Goal: Task Accomplishment & Management: Complete application form

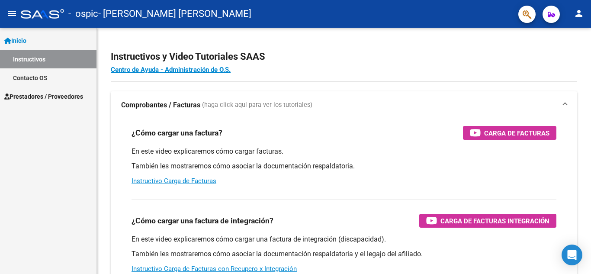
click at [26, 40] on span "Inicio" at bounding box center [15, 41] width 22 height 10
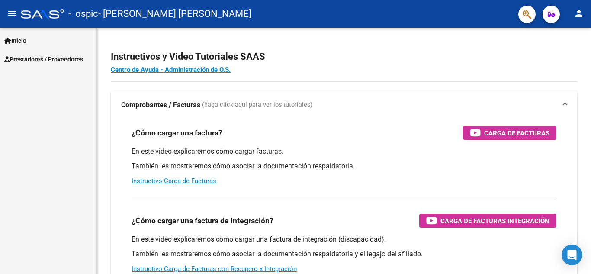
click at [32, 63] on span "Prestadores / Proveedores" at bounding box center [43, 59] width 79 height 10
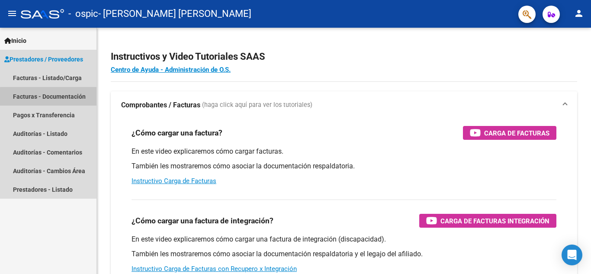
click at [70, 98] on link "Facturas - Documentación" at bounding box center [48, 96] width 96 height 19
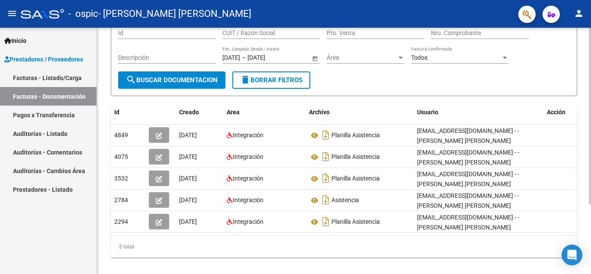
scroll to position [54, 0]
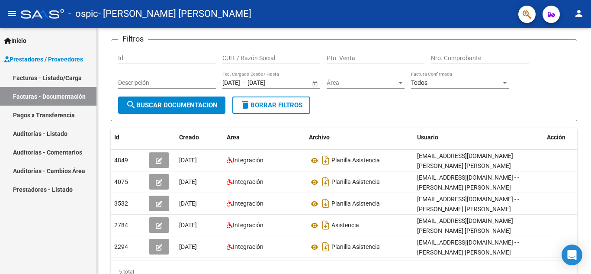
click at [59, 80] on link "Facturas - Listado/Carga" at bounding box center [48, 77] width 96 height 19
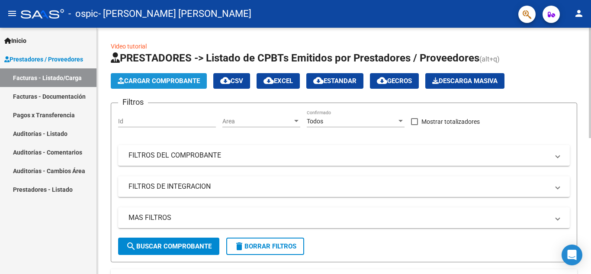
click at [172, 81] on span "Cargar Comprobante" at bounding box center [159, 81] width 82 height 8
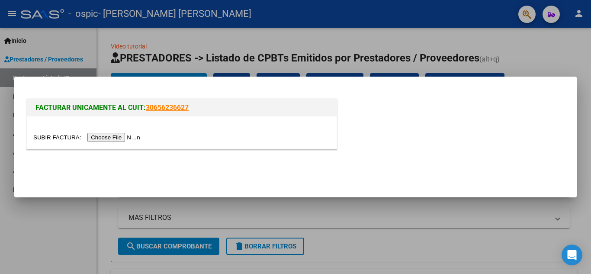
click at [109, 137] on input "file" at bounding box center [87, 137] width 109 height 9
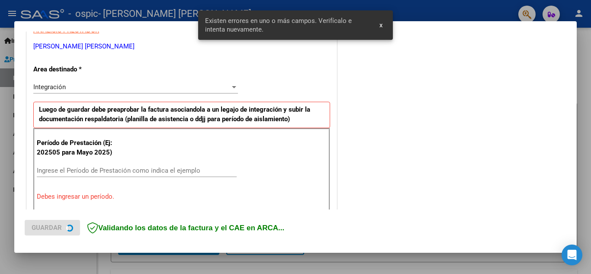
scroll to position [196, 0]
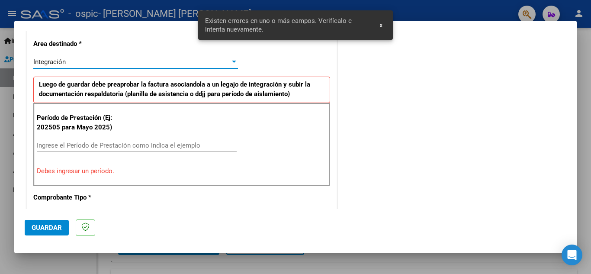
click at [218, 61] on div "Integración" at bounding box center [131, 62] width 197 height 8
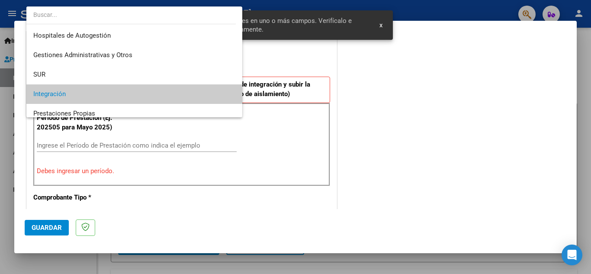
scroll to position [32, 0]
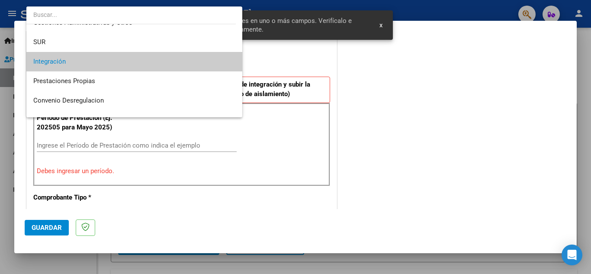
click at [218, 61] on span "Integración" at bounding box center [134, 61] width 202 height 19
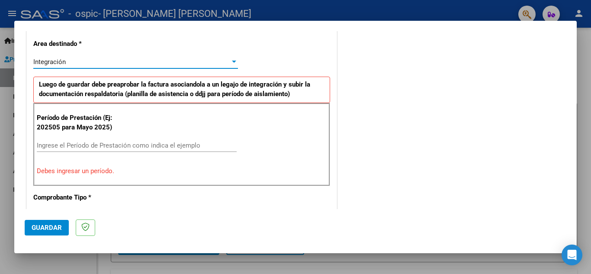
click at [37, 146] on input "Ingrese el Período de Prestación como indica el ejemplo" at bounding box center [137, 145] width 200 height 8
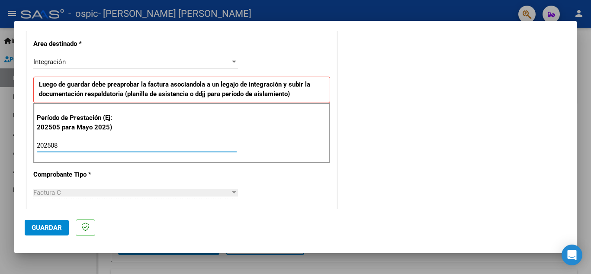
type input "202508"
click at [72, 195] on div "Factura C" at bounding box center [131, 192] width 197 height 8
click at [141, 230] on mat-dialog-actions "Guardar" at bounding box center [295, 226] width 541 height 34
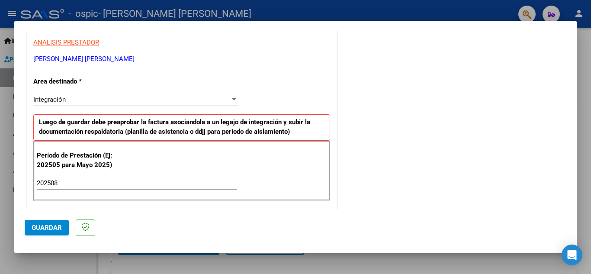
scroll to position [153, 0]
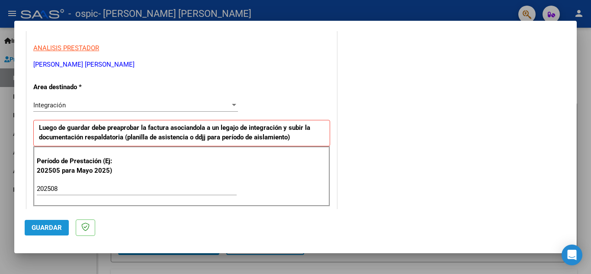
click at [45, 227] on span "Guardar" at bounding box center [47, 228] width 30 height 8
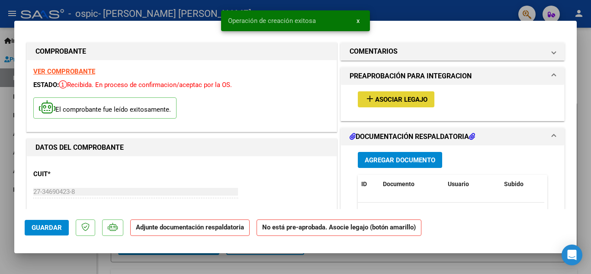
click at [382, 103] on span "Asociar Legajo" at bounding box center [401, 100] width 52 height 8
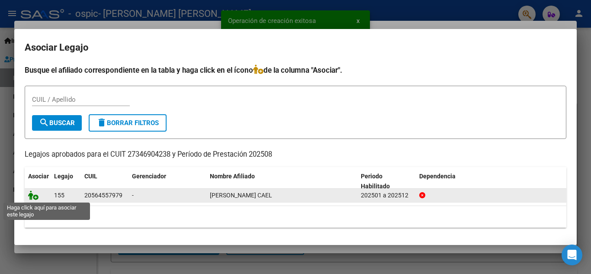
click at [33, 197] on icon at bounding box center [33, 195] width 10 height 10
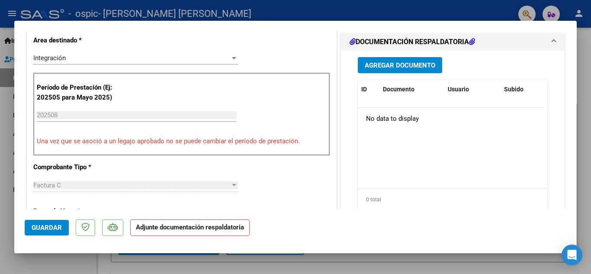
scroll to position [389, 0]
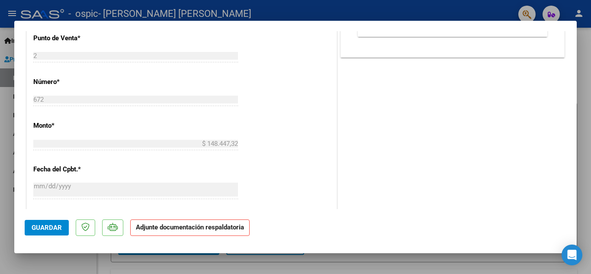
click at [183, 231] on p "Adjunte documentación respaldatoria" at bounding box center [189, 227] width 119 height 17
click at [184, 229] on strong "Adjunte documentación respaldatoria" at bounding box center [190, 227] width 108 height 8
click at [277, 125] on div "CUIT * 27-34690423-8 Ingresar CUIT ANALISIS PRESTADOR [PERSON_NAME] [PERSON_NAM…" at bounding box center [182, 90] width 310 height 647
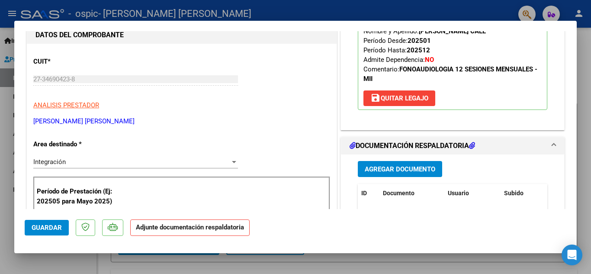
scroll to position [86, 0]
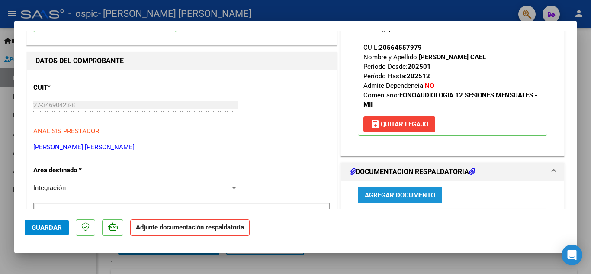
click at [401, 189] on button "Agregar Documento" at bounding box center [400, 195] width 84 height 16
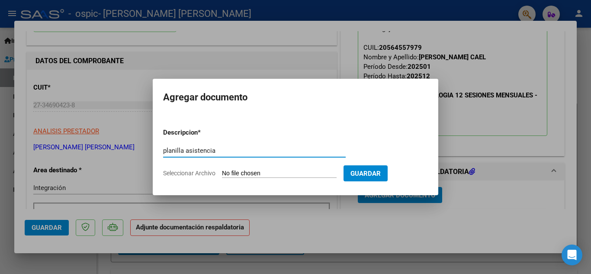
type input "planilla asistencia"
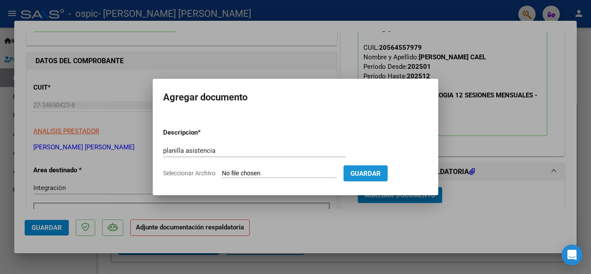
click at [374, 167] on button "Guardar" at bounding box center [365, 173] width 44 height 16
drag, startPoint x: 391, startPoint y: 176, endPoint x: 313, endPoint y: 176, distance: 78.3
click at [314, 176] on form "Descripcion * planilla asistencia Escriba aquí una descripcion Seleccionar Arch…" at bounding box center [295, 152] width 265 height 63
click at [278, 175] on input "Seleccionar Archivo" at bounding box center [279, 173] width 115 height 8
type input "C:\fakepath\[PERSON_NAME] [DATE].pdf"
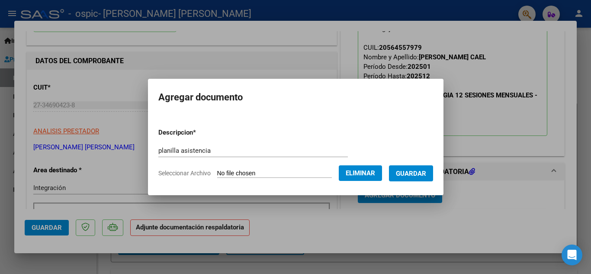
click at [426, 172] on span "Guardar" at bounding box center [411, 173] width 30 height 8
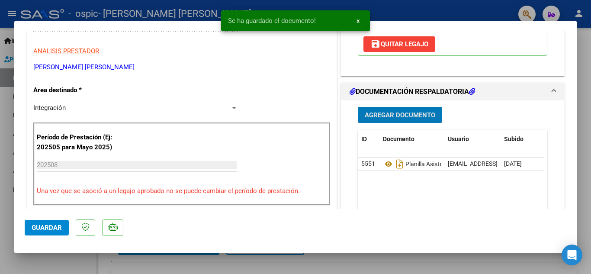
scroll to position [389, 0]
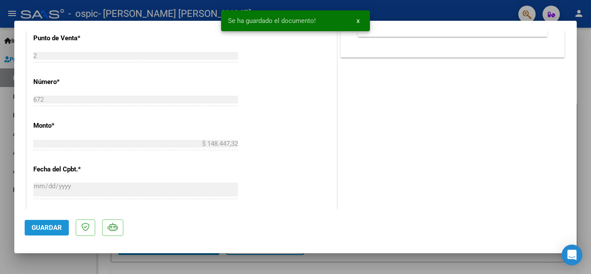
click at [37, 223] on button "Guardar" at bounding box center [47, 228] width 44 height 16
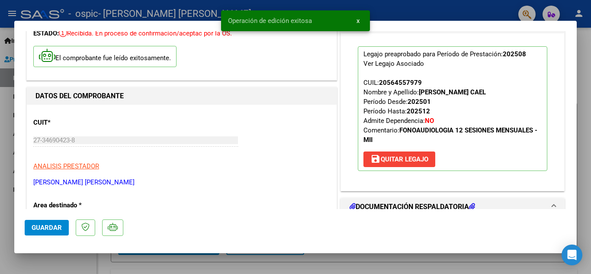
scroll to position [43, 0]
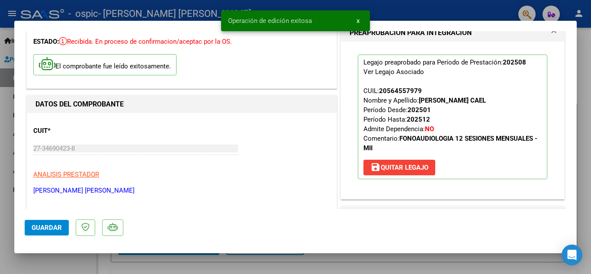
click at [588, 42] on div at bounding box center [295, 137] width 591 height 274
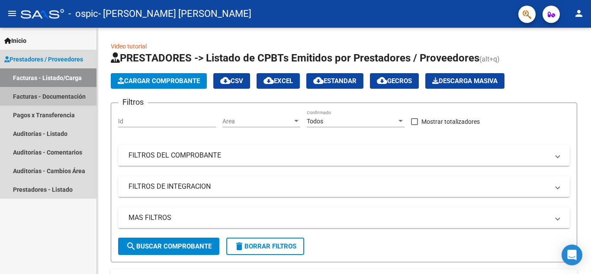
click at [43, 99] on link "Facturas - Documentación" at bounding box center [48, 96] width 96 height 19
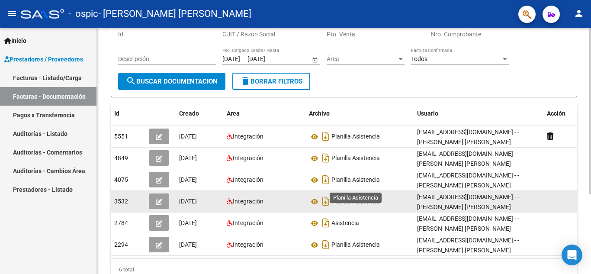
scroll to position [86, 0]
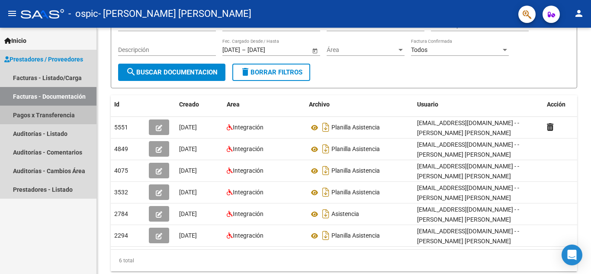
click at [46, 112] on link "Pagos x Transferencia" at bounding box center [48, 114] width 96 height 19
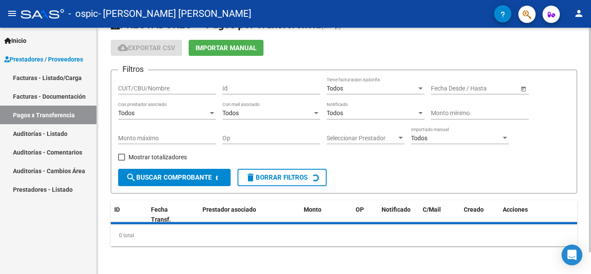
scroll to position [43, 0]
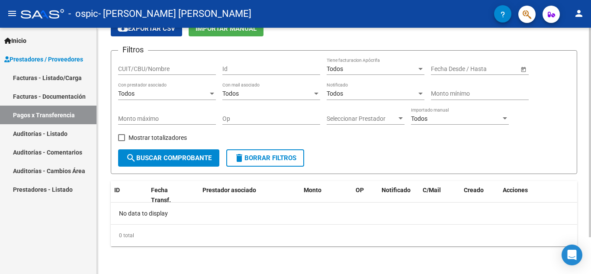
click at [185, 158] on span "search Buscar Comprobante" at bounding box center [169, 158] width 86 height 8
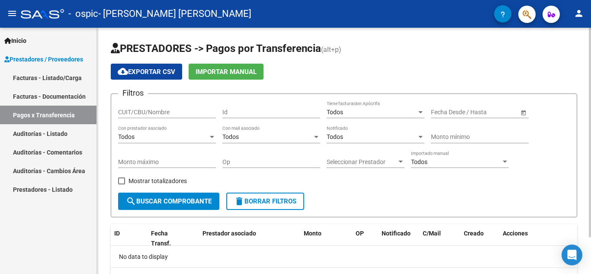
click at [404, 113] on div "Todos" at bounding box center [371, 112] width 90 height 7
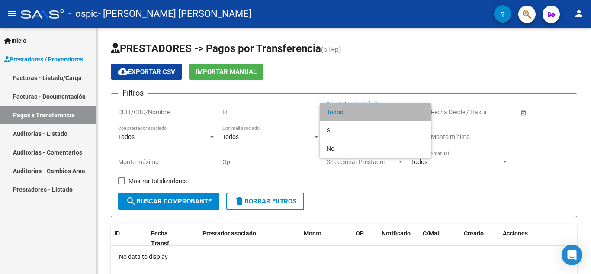
click at [406, 114] on span "Todos" at bounding box center [375, 112] width 98 height 18
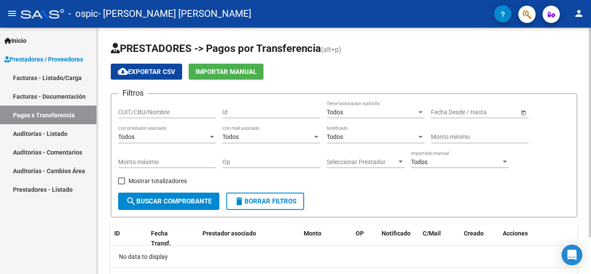
click at [117, 181] on form "Filtros CUIT/CBU/Nombre Id Todos Tiene facturacion Apócrifa Fecha inicio – Fech…" at bounding box center [344, 155] width 466 height 124
click at [137, 197] on span "search Buscar Comprobante" at bounding box center [169, 201] width 86 height 8
click at [72, 132] on link "Auditorías - Listado" at bounding box center [48, 133] width 96 height 19
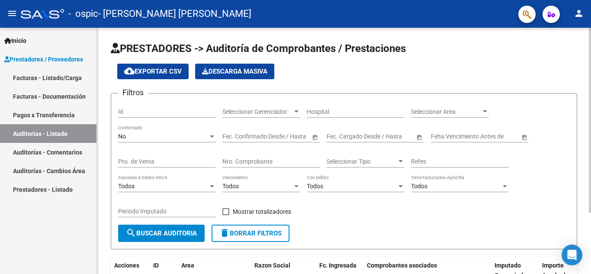
click at [194, 236] on span "search Buscar Auditoria" at bounding box center [161, 233] width 71 height 8
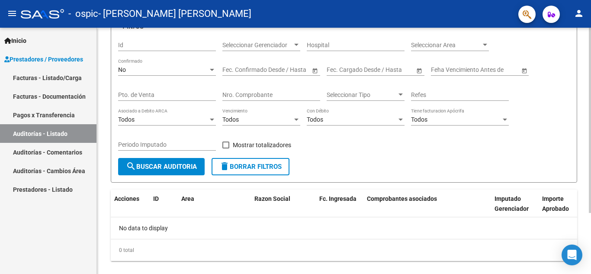
scroll to position [81, 0]
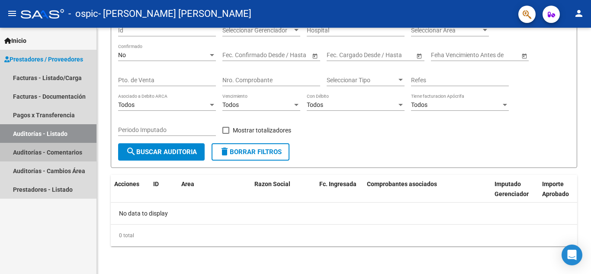
click at [61, 154] on link "Auditorías - Comentarios" at bounding box center [48, 152] width 96 height 19
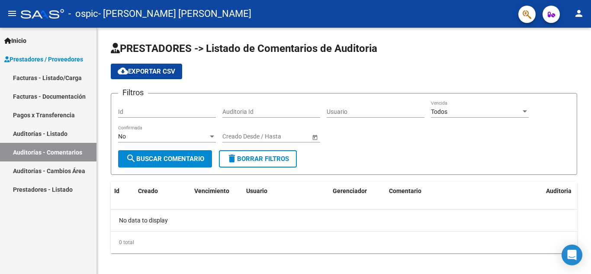
click at [64, 191] on link "Prestadores - Listado" at bounding box center [48, 189] width 96 height 19
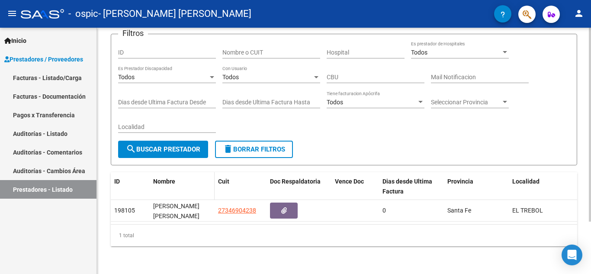
scroll to position [66, 0]
click at [50, 76] on link "Facturas - Listado/Carga" at bounding box center [48, 77] width 96 height 19
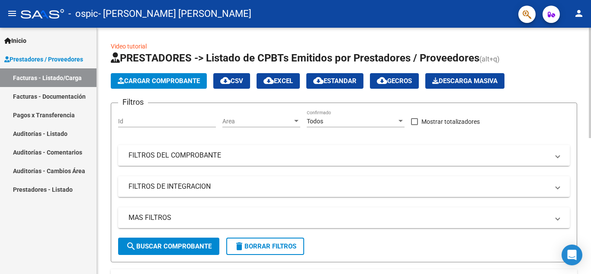
scroll to position [86, 0]
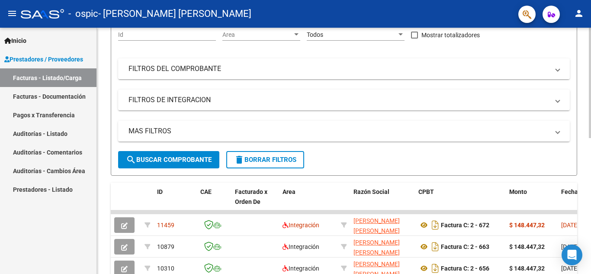
click at [316, 71] on mat-panel-title "FILTROS DEL COMPROBANTE" at bounding box center [338, 69] width 420 height 10
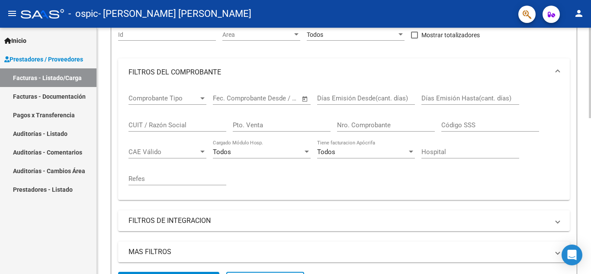
click at [316, 71] on mat-panel-title "FILTROS DEL COMPROBANTE" at bounding box center [338, 72] width 420 height 10
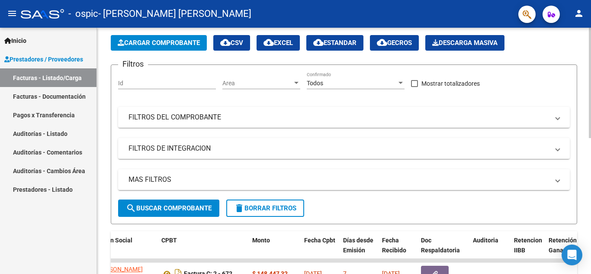
scroll to position [0, 0]
